Goal: Contribute content: Add original content to the website for others to see

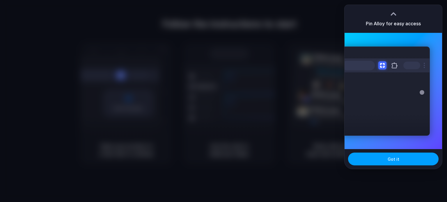
click at [386, 161] on button "Got it" at bounding box center [393, 159] width 91 height 13
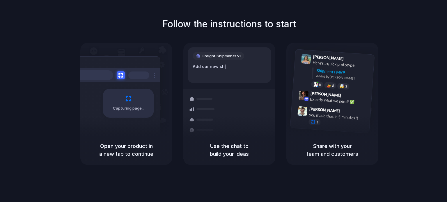
click at [290, 174] on div "Follow the instructions to start Capturing page Open your product in a new tab …" at bounding box center [229, 107] width 459 height 214
click at [329, 149] on h5 "Share with your team and customers" at bounding box center [333, 150] width 78 height 16
click at [426, 88] on div "Follow the instructions to start Capturing page Open your product in a new tab …" at bounding box center [229, 91] width 447 height 148
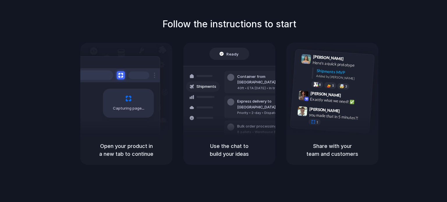
click at [374, 31] on div "Follow the instructions to start Capturing page Open your product in a new tab …" at bounding box center [229, 91] width 447 height 148
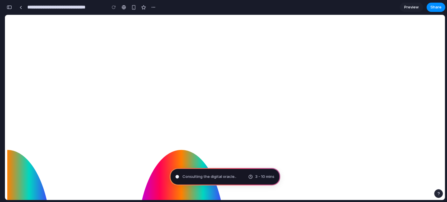
type input "**********"
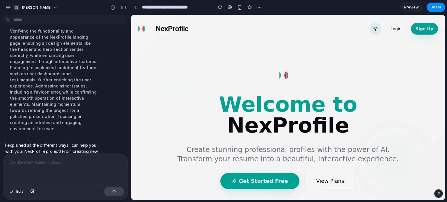
scroll to position [59, 0]
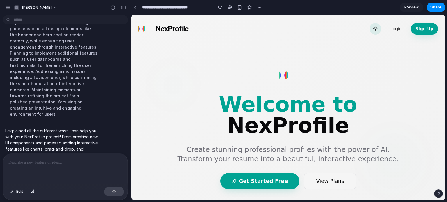
click at [49, 89] on div "Verifying the functionality and appearance of the NexProfile landing page, ensu…" at bounding box center [53, 65] width 97 height 111
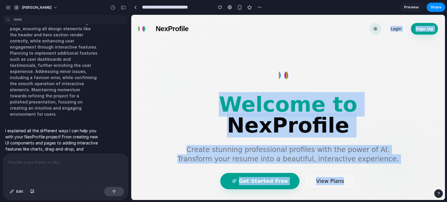
drag, startPoint x: 197, startPoint y: 44, endPoint x: 191, endPoint y: -10, distance: 53.9
